Goal: Task Accomplishment & Management: Complete application form

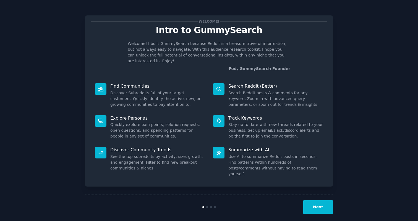
click at [321, 202] on button "Next" at bounding box center [318, 208] width 30 height 14
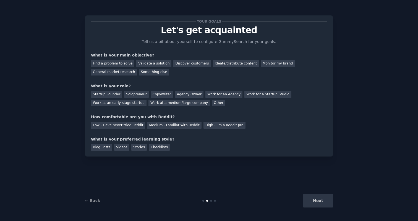
click at [310, 201] on div "Next" at bounding box center [291, 201] width 83 height 14
click at [215, 124] on div "High - I'm a Reddit pro" at bounding box center [224, 125] width 42 height 7
click at [121, 63] on div "Find a problem to solve" at bounding box center [112, 63] width 43 height 7
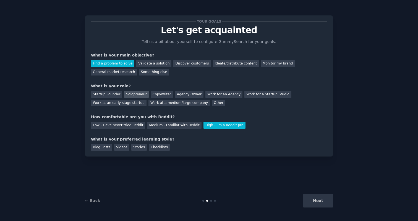
click at [134, 97] on div "Solopreneur" at bounding box center [136, 94] width 24 height 7
click at [98, 148] on div "Blog Posts" at bounding box center [101, 147] width 21 height 7
click at [305, 197] on button "Next" at bounding box center [318, 201] width 30 height 14
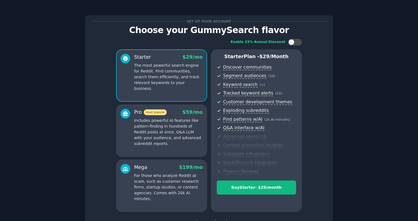
scroll to position [43, 0]
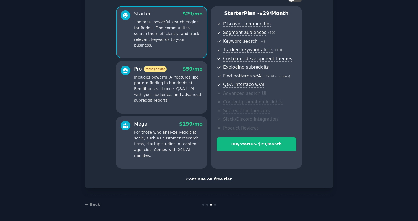
click at [216, 183] on div "Set up your account Choose your GummySearch flavor Enable 33% Annual Discount S…" at bounding box center [208, 80] width 247 height 216
click at [217, 178] on div "Continue on free tier" at bounding box center [209, 180] width 236 height 6
